Goal: Information Seeking & Learning: Learn about a topic

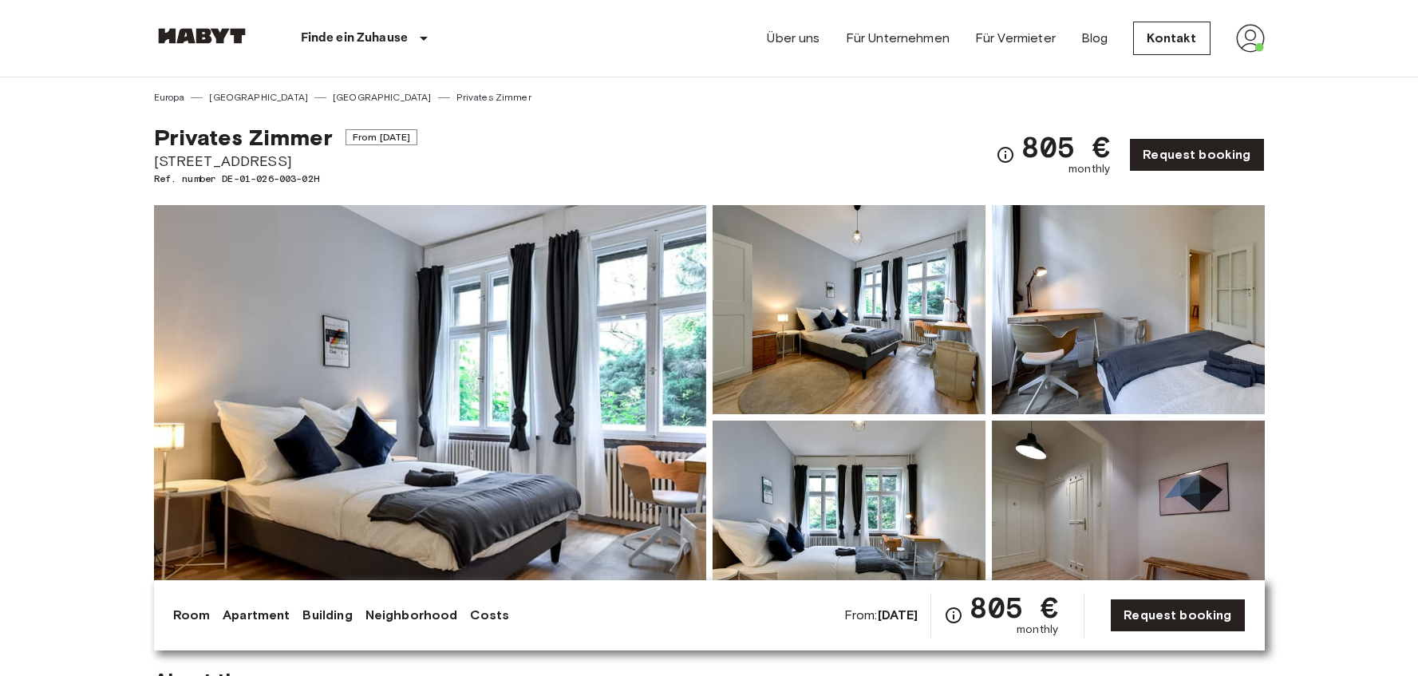
click at [508, 392] on img at bounding box center [430, 417] width 552 height 424
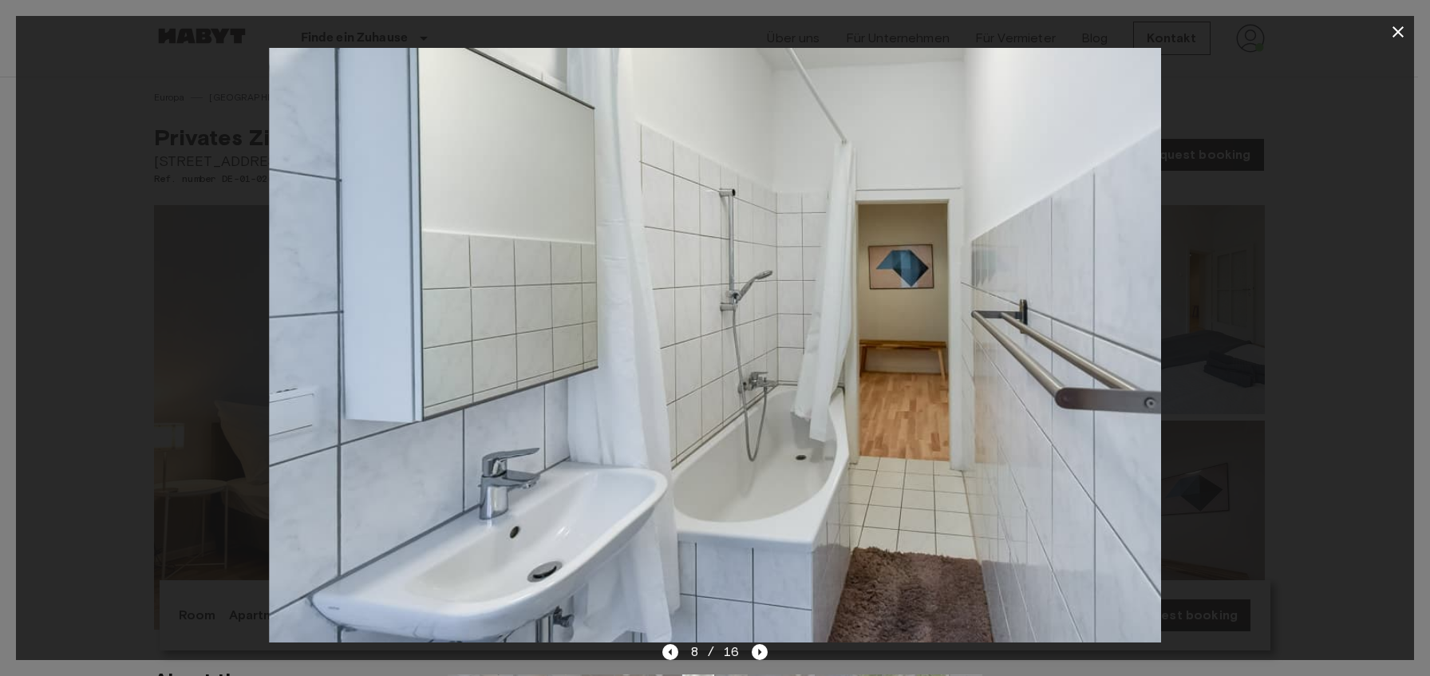
click at [1397, 37] on icon "button" at bounding box center [1397, 31] width 19 height 19
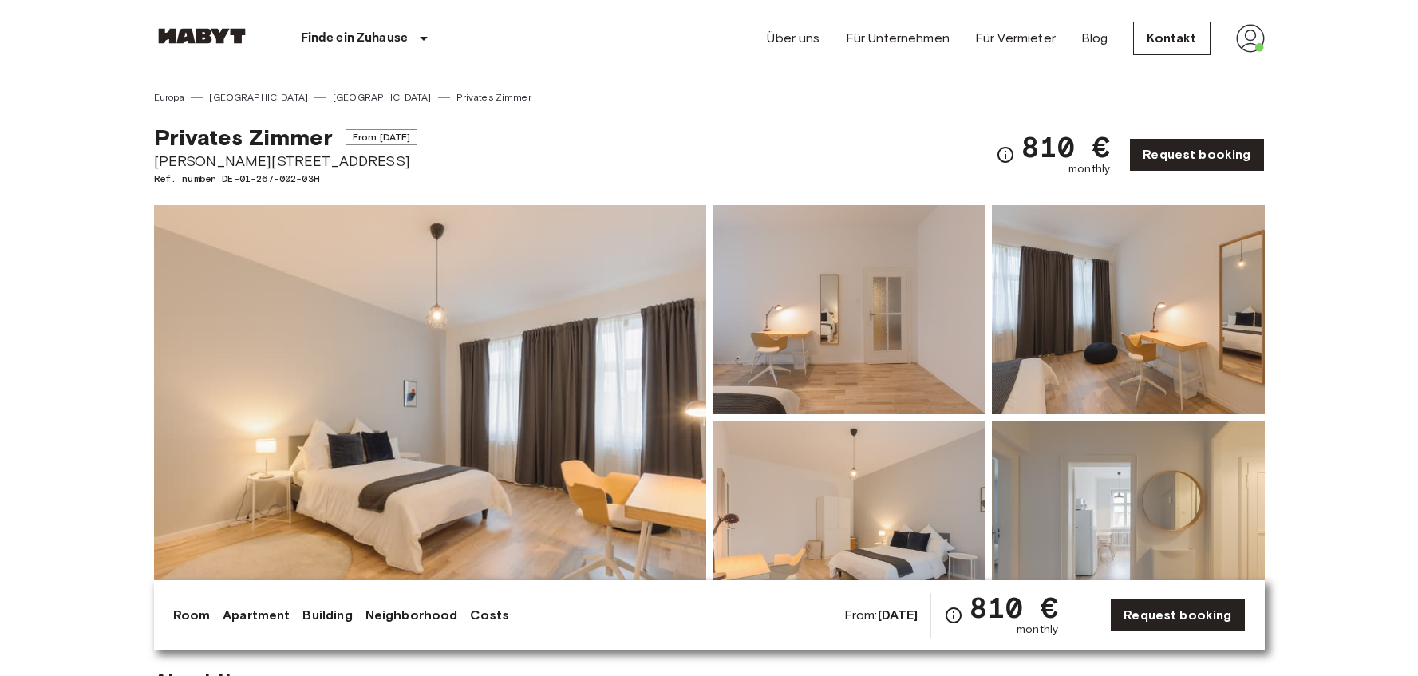
click at [357, 531] on img at bounding box center [430, 417] width 552 height 424
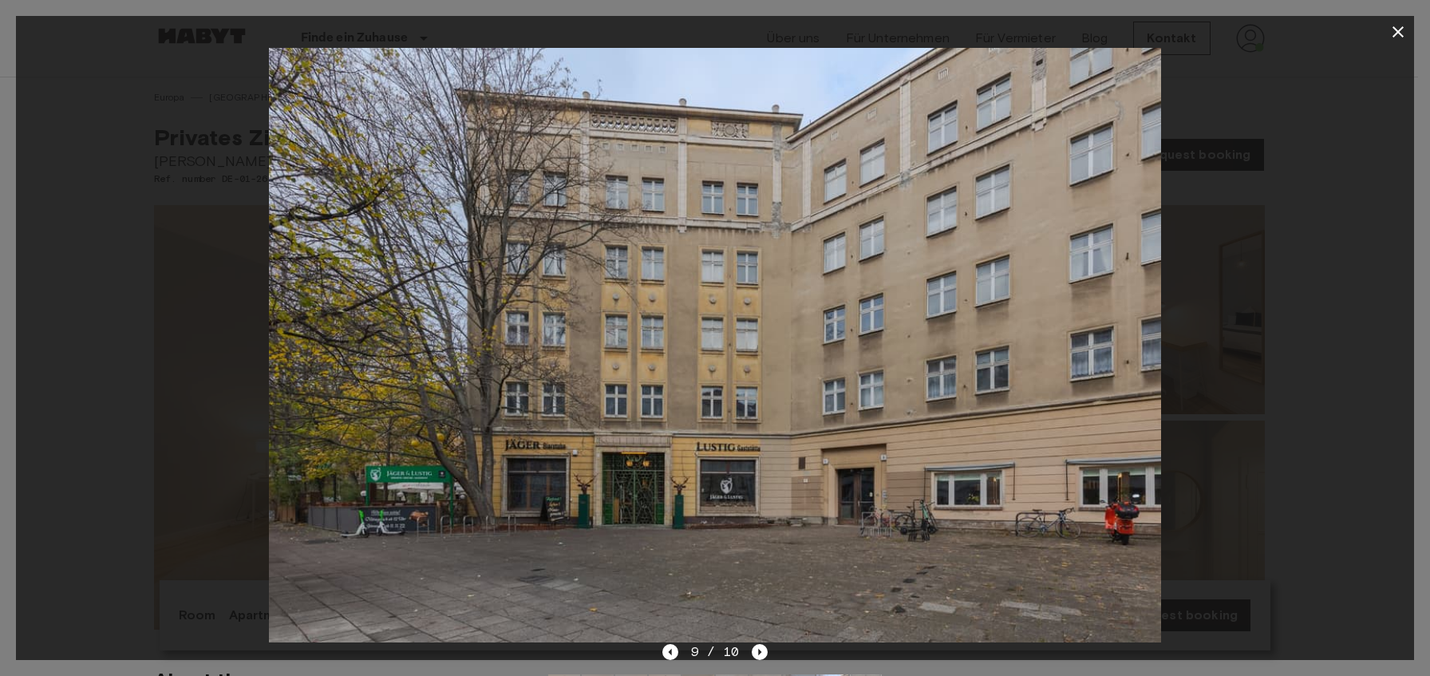
click at [1402, 34] on icon "button" at bounding box center [1397, 31] width 19 height 19
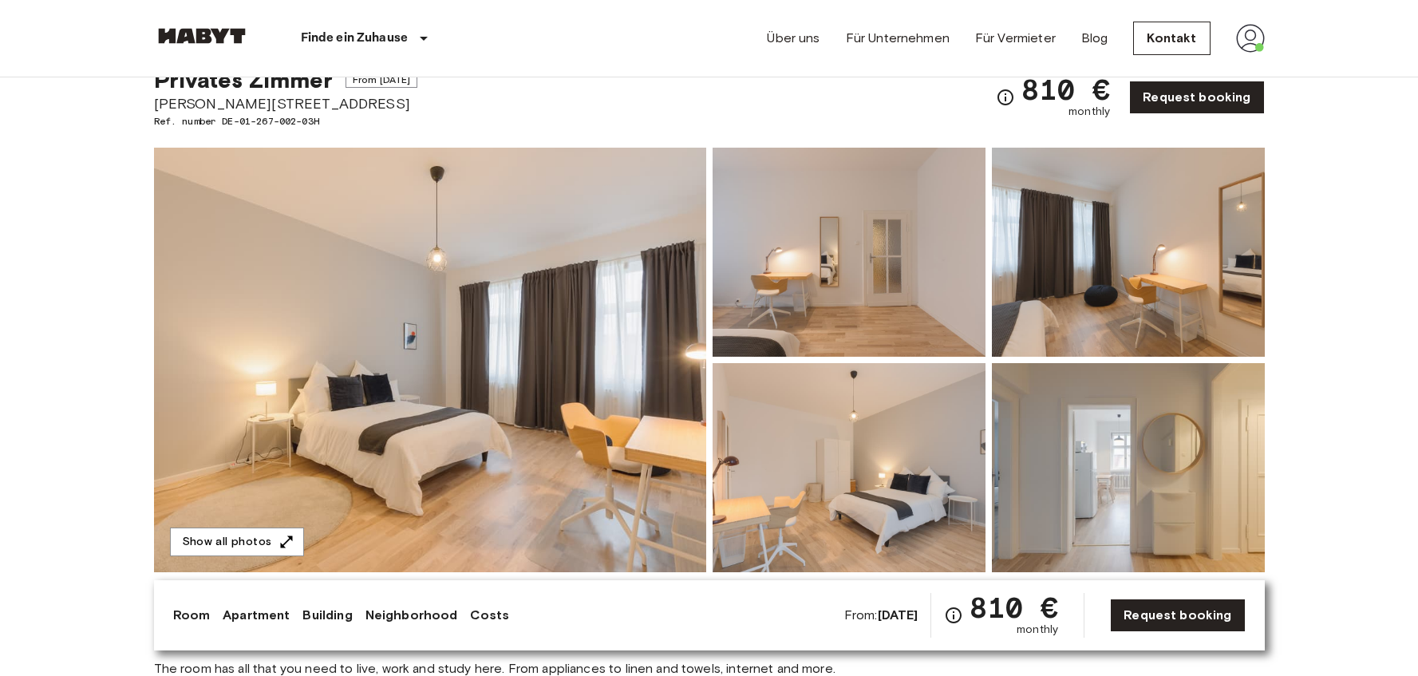
scroll to position [87, 0]
